Goal: Transaction & Acquisition: Book appointment/travel/reservation

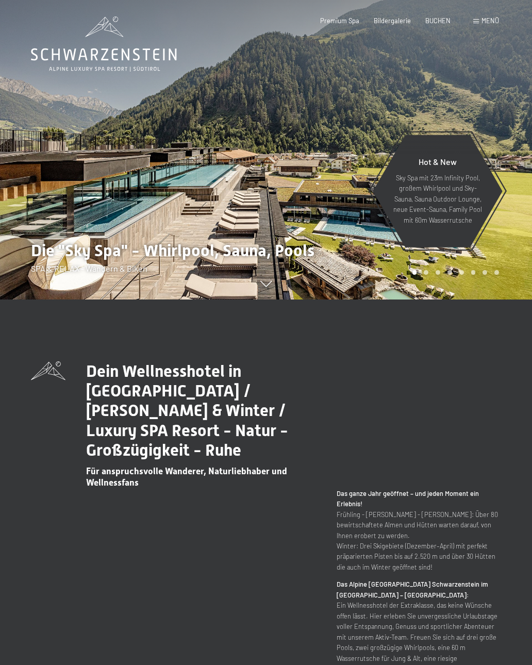
click at [433, 21] on span "BUCHEN" at bounding box center [437, 20] width 25 height 8
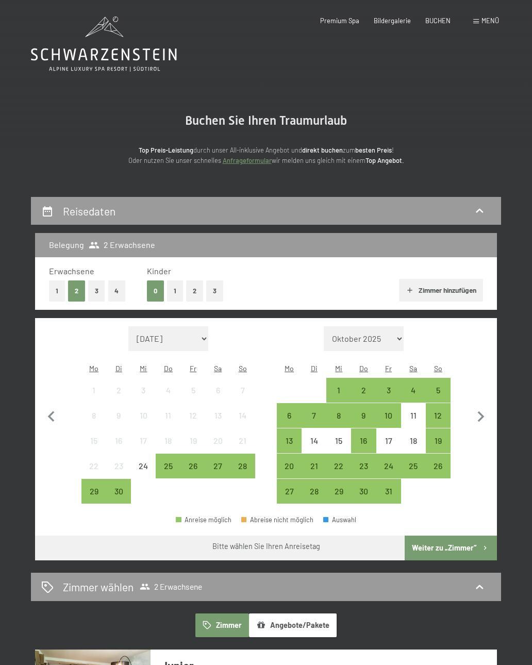
click at [293, 443] on div "13" at bounding box center [289, 447] width 23 height 23
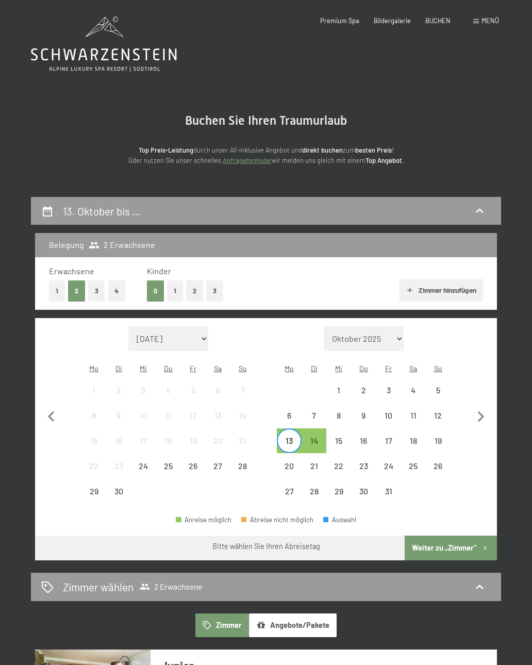
click at [290, 443] on div "13" at bounding box center [289, 447] width 23 height 23
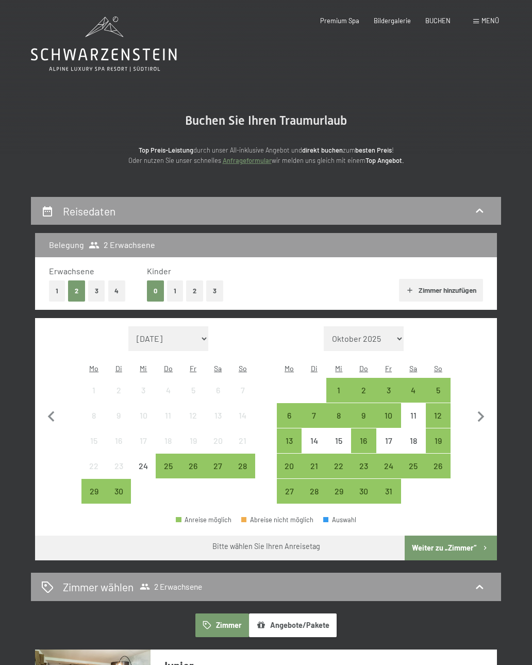
click at [363, 444] on div "16" at bounding box center [363, 447] width 23 height 23
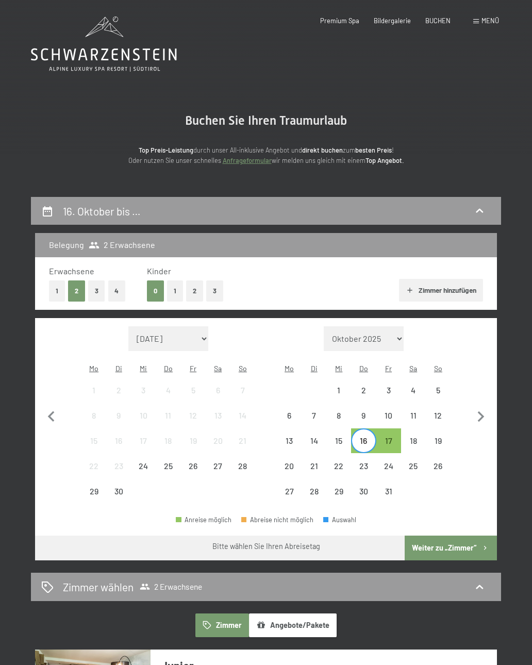
click at [370, 436] on div "16" at bounding box center [363, 447] width 23 height 23
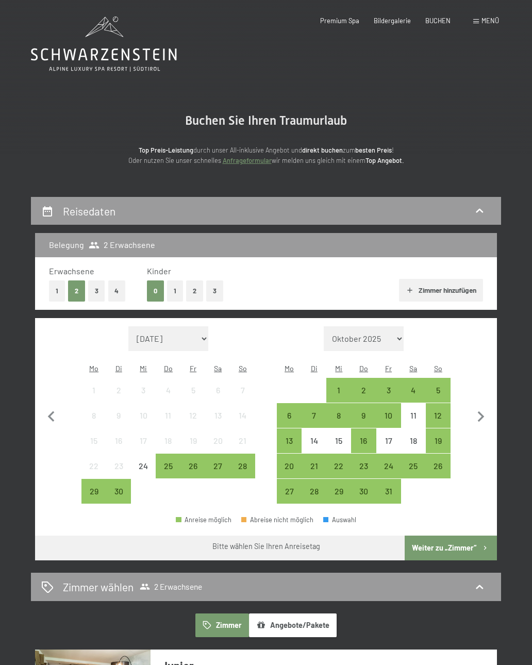
click at [432, 419] on div "12" at bounding box center [438, 422] width 23 height 23
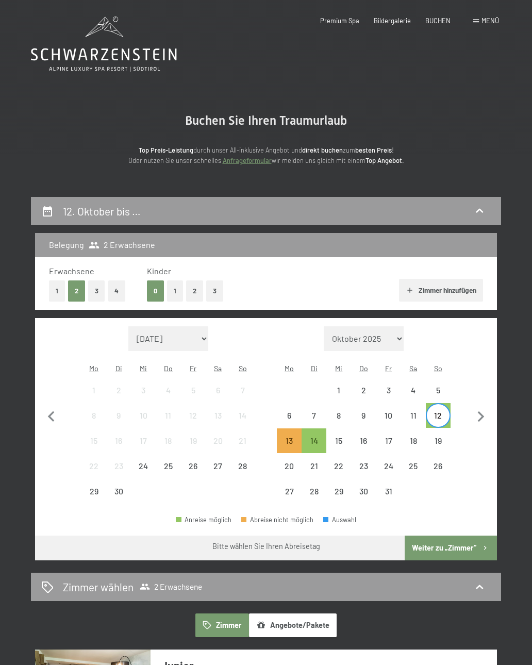
click at [321, 436] on div "14" at bounding box center [313, 447] width 23 height 23
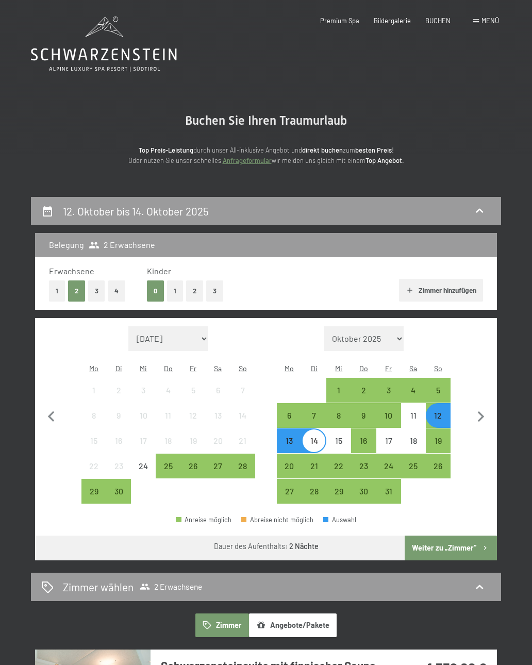
click at [427, 545] on button "Weiter zu „Zimmer“" at bounding box center [450, 547] width 92 height 25
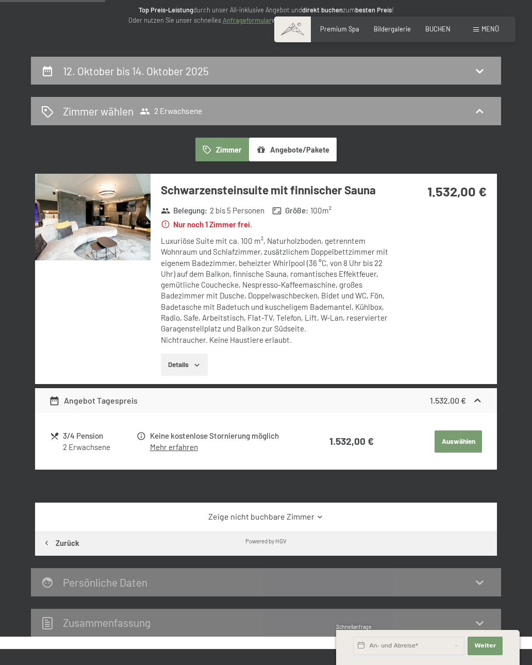
click at [472, 59] on div "12. Oktober bis 14. Oktober 2025" at bounding box center [266, 71] width 470 height 28
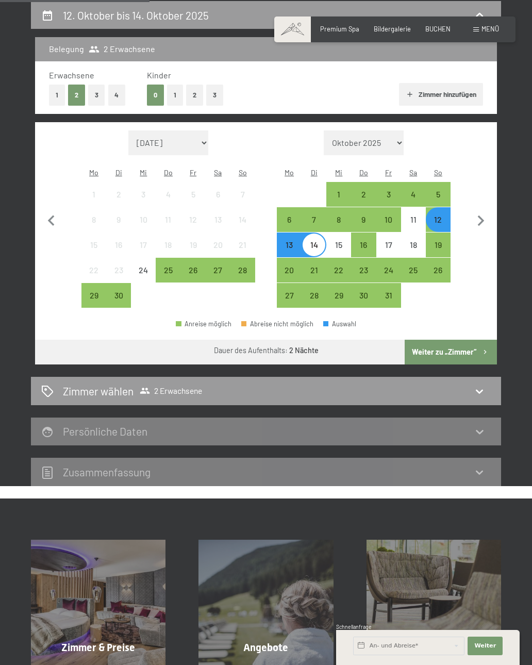
click at [341, 220] on div "8" at bounding box center [338, 226] width 23 height 23
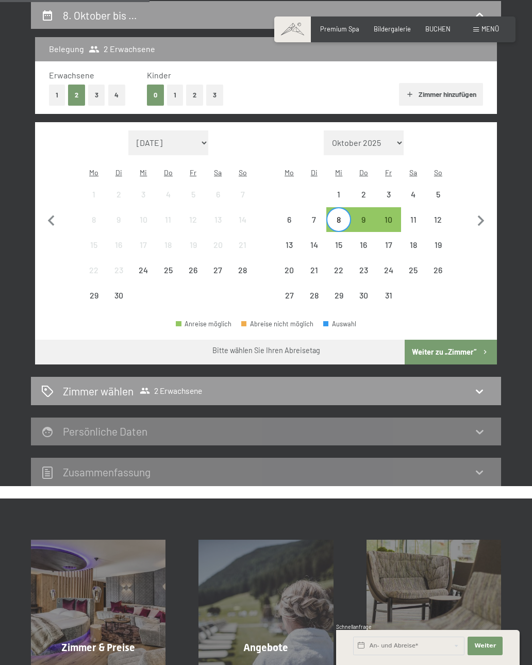
click at [390, 216] on div "10" at bounding box center [388, 226] width 23 height 23
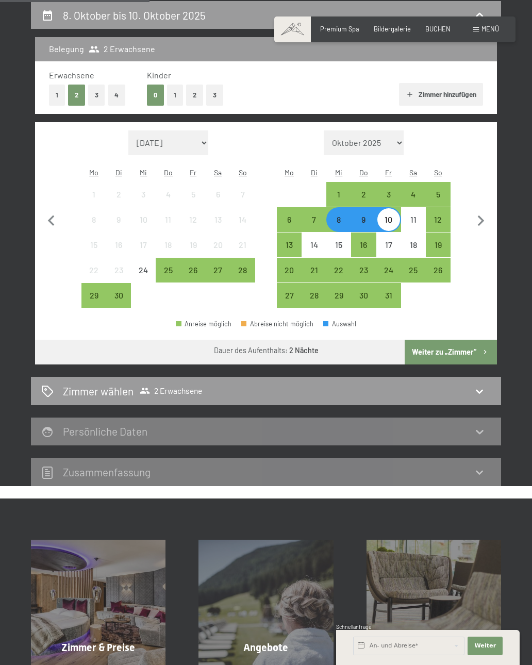
click at [461, 340] on button "Weiter zu „Zimmer“" at bounding box center [450, 352] width 92 height 25
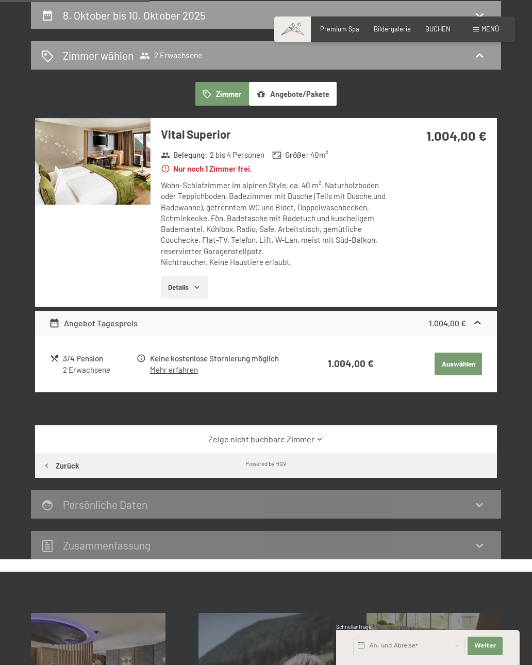
click at [106, 165] on img at bounding box center [92, 161] width 115 height 87
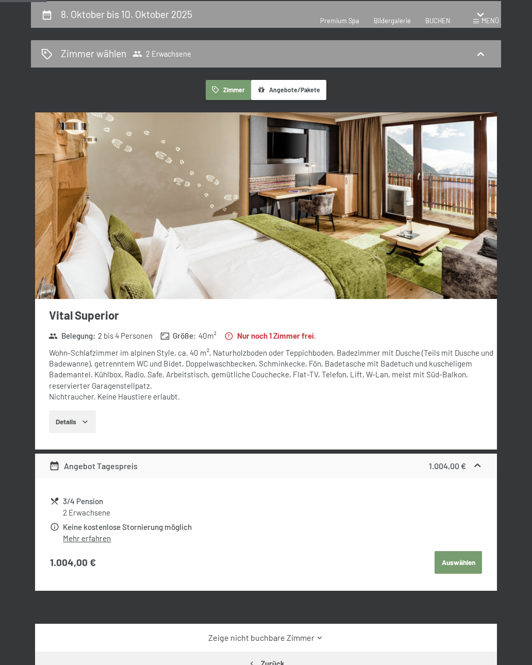
scroll to position [61, 0]
